Goal: Task Accomplishment & Management: Use online tool/utility

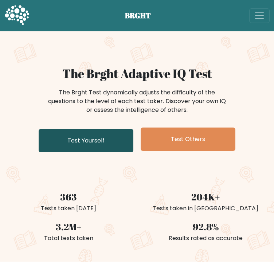
click at [121, 129] on link "Test Yourself" at bounding box center [86, 140] width 95 height 23
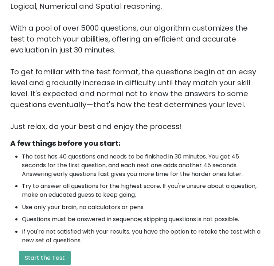
scroll to position [94, 0]
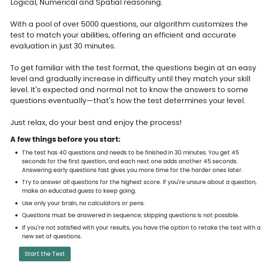
click at [39, 247] on button "Start the Test" at bounding box center [45, 254] width 52 height 15
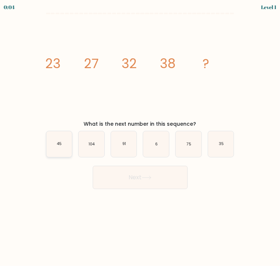
click at [63, 148] on icon "45" at bounding box center [59, 144] width 26 height 26
click at [140, 137] on input "a. 45" at bounding box center [140, 135] width 0 height 4
radio input "true"
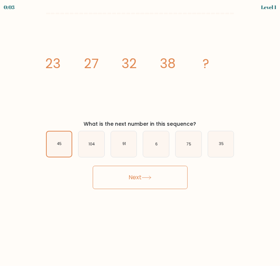
click at [157, 179] on button "Next" at bounding box center [140, 177] width 95 height 23
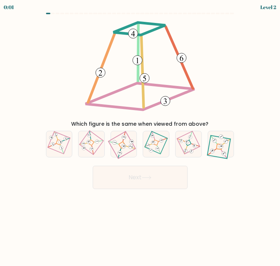
click at [157, 179] on button "Next" at bounding box center [140, 177] width 95 height 23
